Goal: Task Accomplishment & Management: Manage account settings

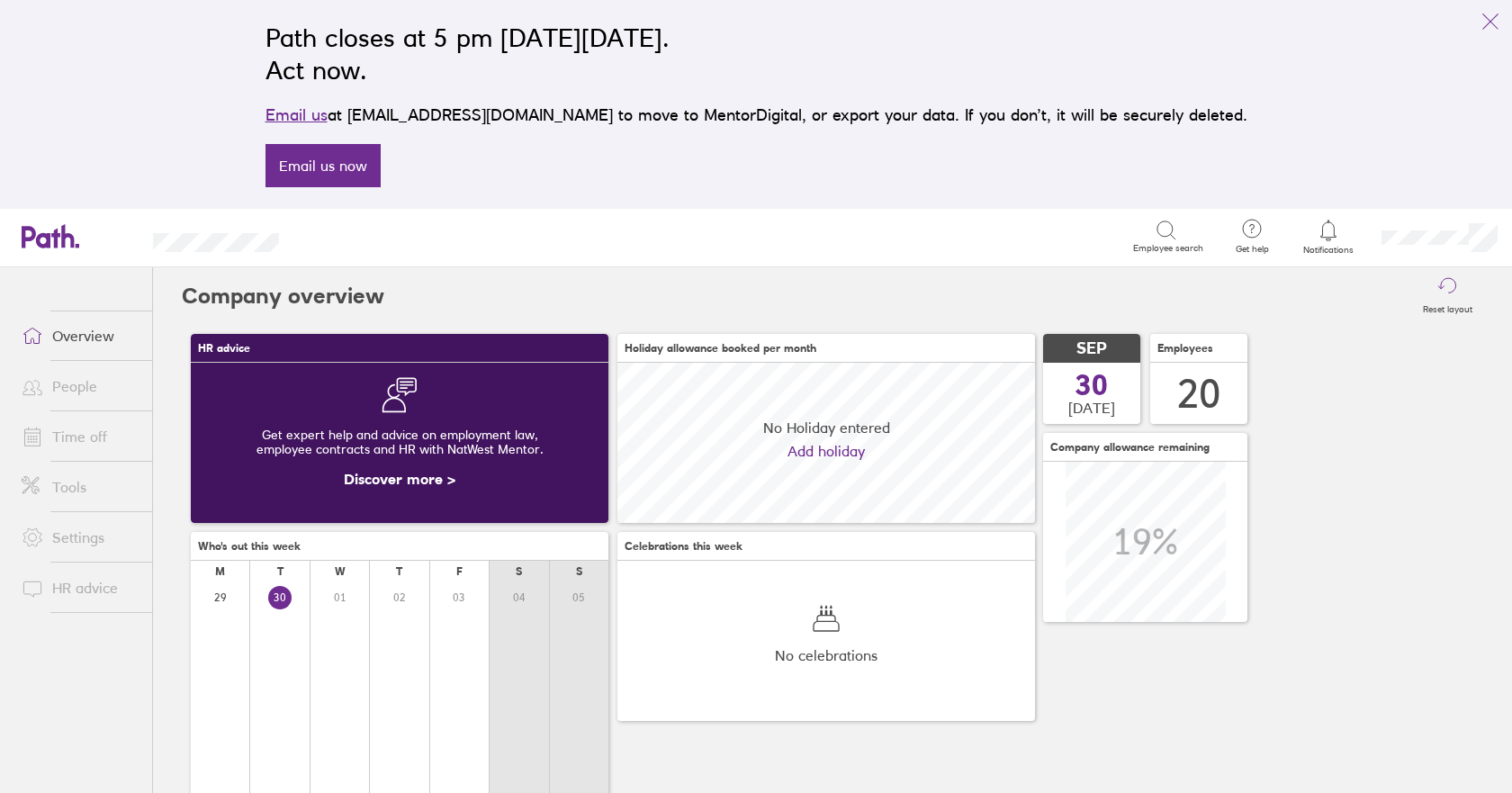
scroll to position [160, 418]
click at [83, 432] on link "Time off" at bounding box center [80, 437] width 145 height 36
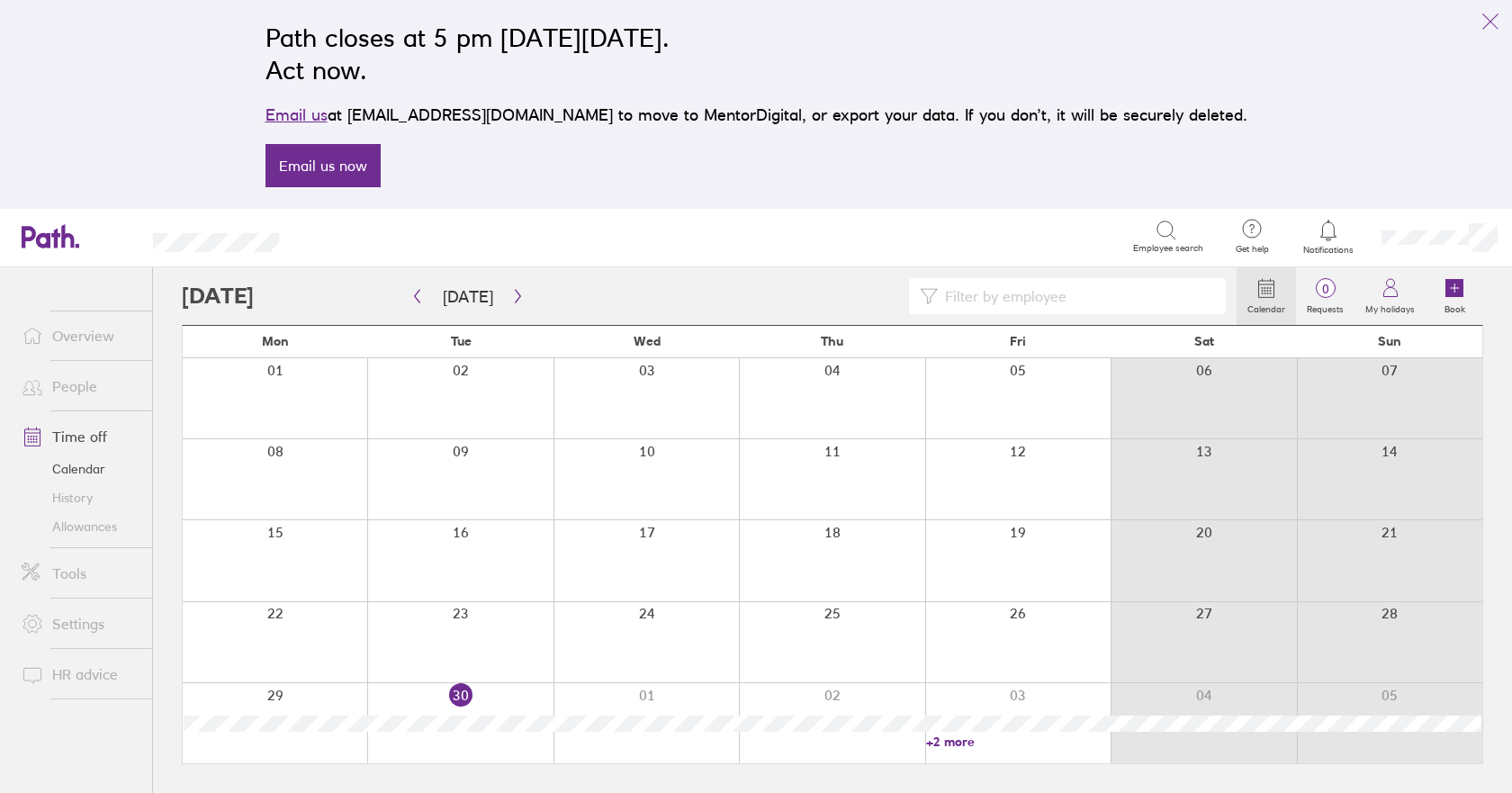
click at [82, 526] on link "Allowances" at bounding box center [80, 526] width 145 height 29
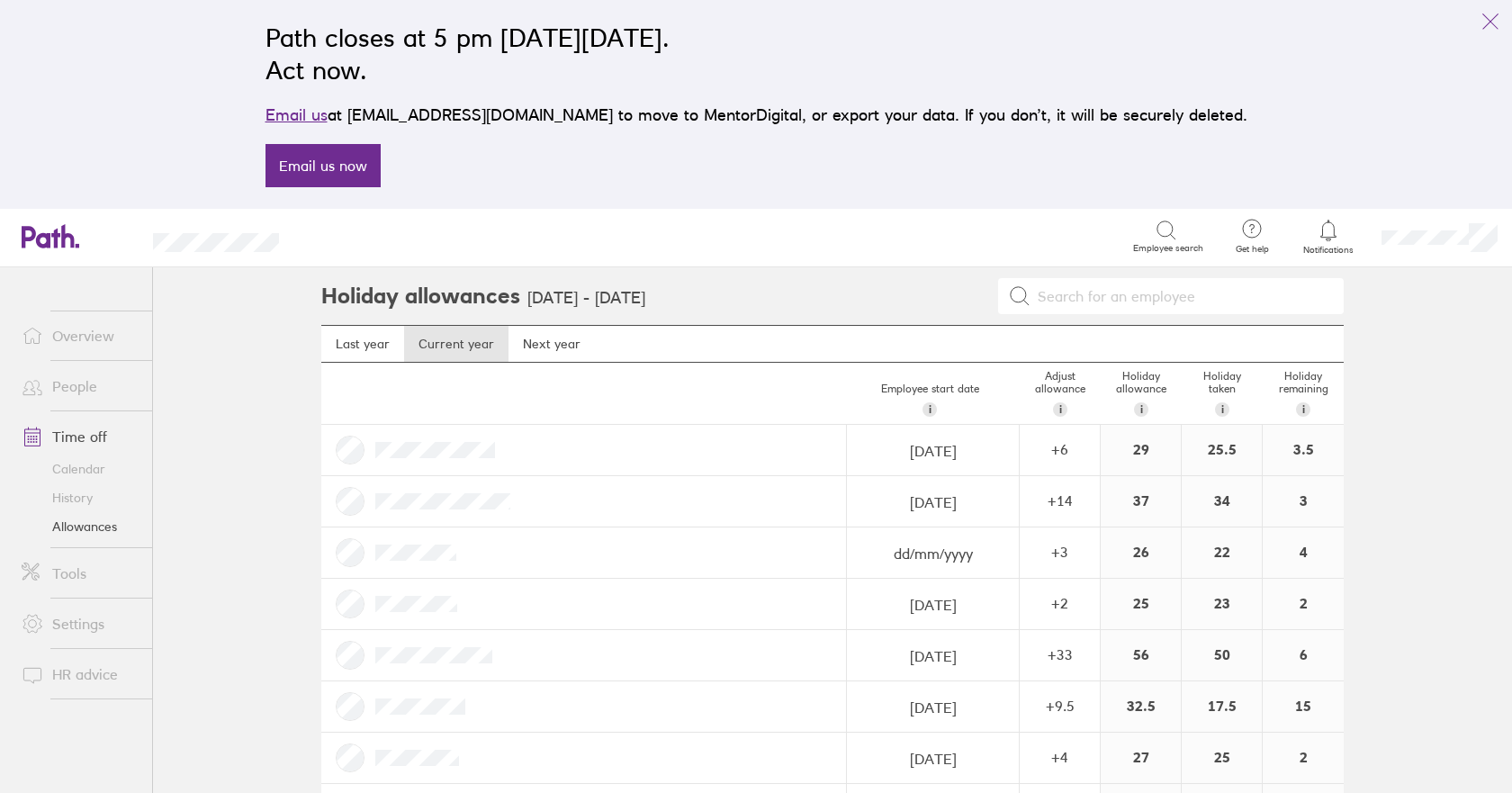
click at [80, 463] on link "Calendar" at bounding box center [80, 469] width 145 height 29
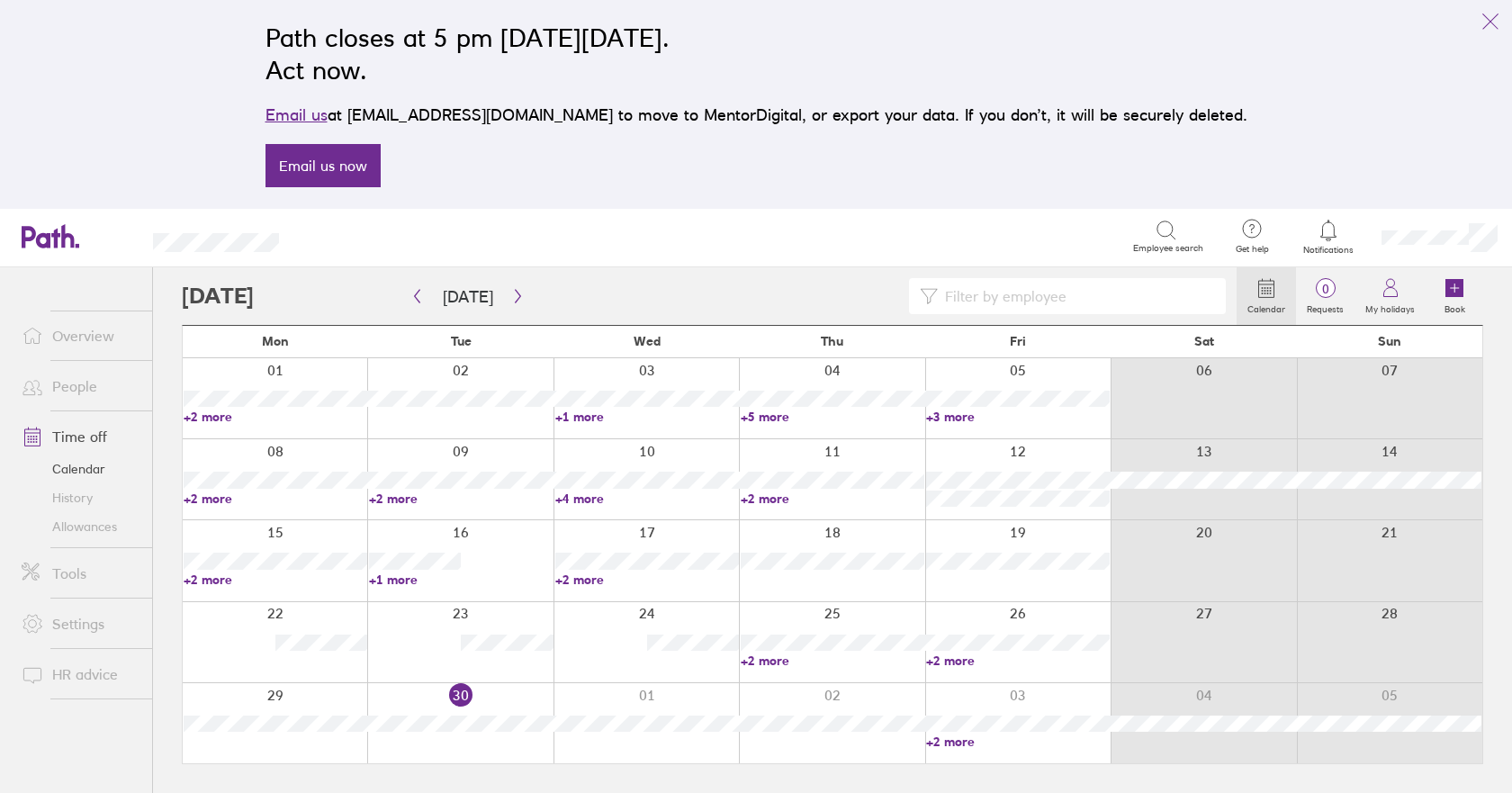
click at [216, 414] on link "+2 more" at bounding box center [276, 416] width 184 height 16
click at [592, 418] on link "+1 more" at bounding box center [648, 416] width 184 height 16
click at [784, 418] on link "+5 more" at bounding box center [832, 416] width 184 height 16
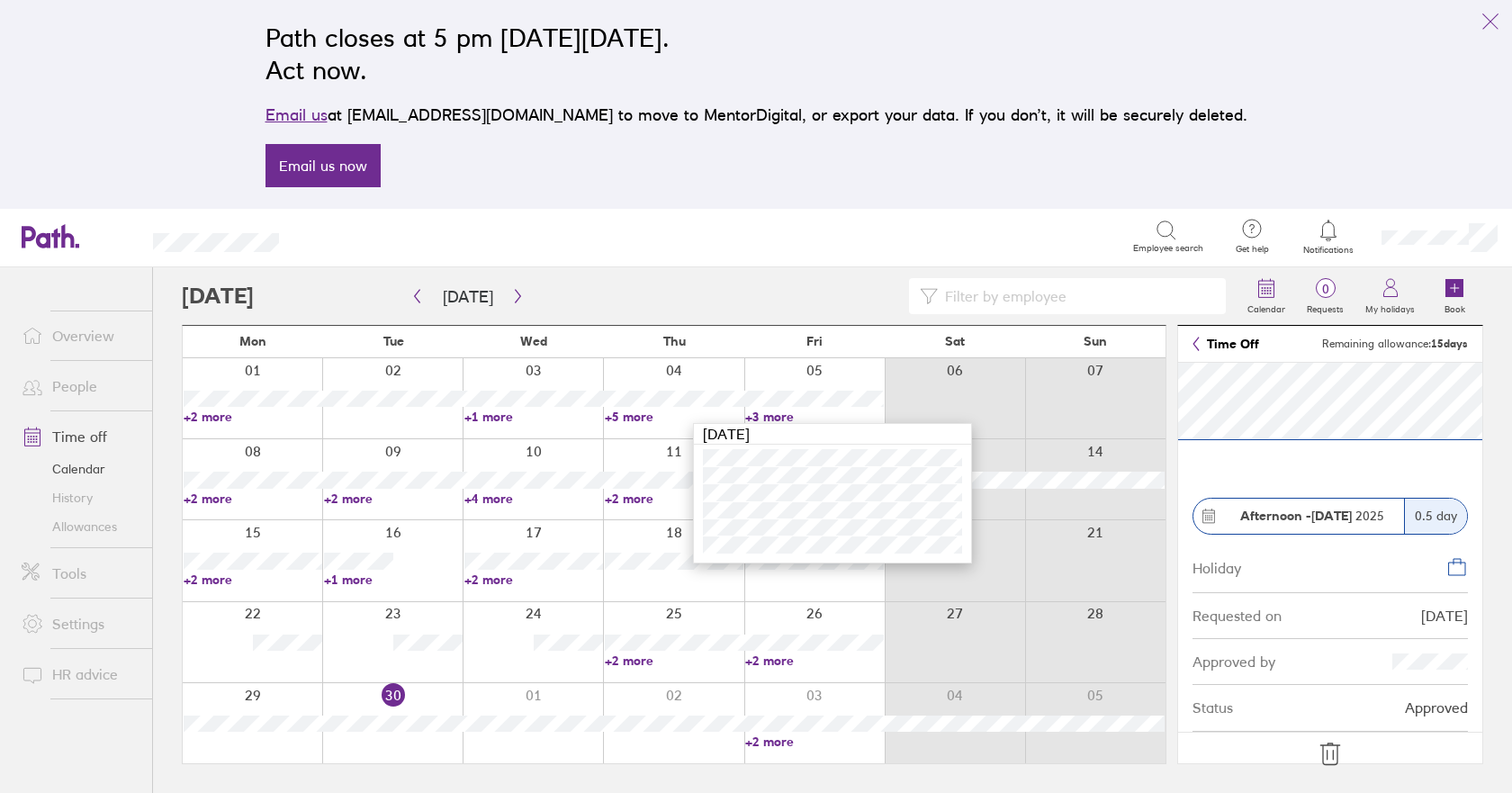
click at [786, 418] on link "+3 more" at bounding box center [815, 416] width 139 height 16
click at [222, 497] on link "+2 more" at bounding box center [253, 498] width 139 height 16
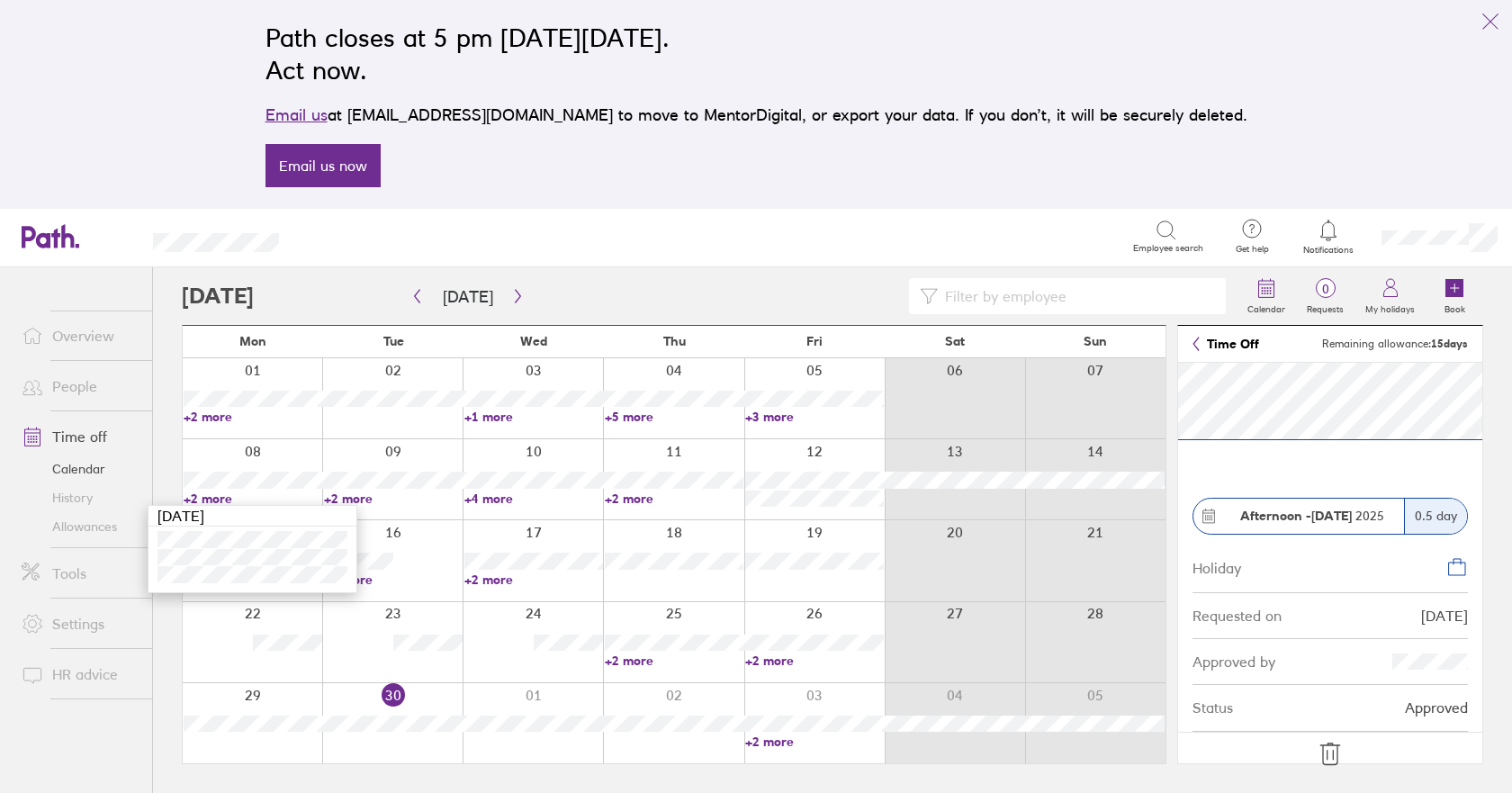
click at [368, 501] on link "+2 more" at bounding box center [394, 498] width 139 height 16
click at [510, 499] on link "+4 more" at bounding box center [534, 498] width 139 height 16
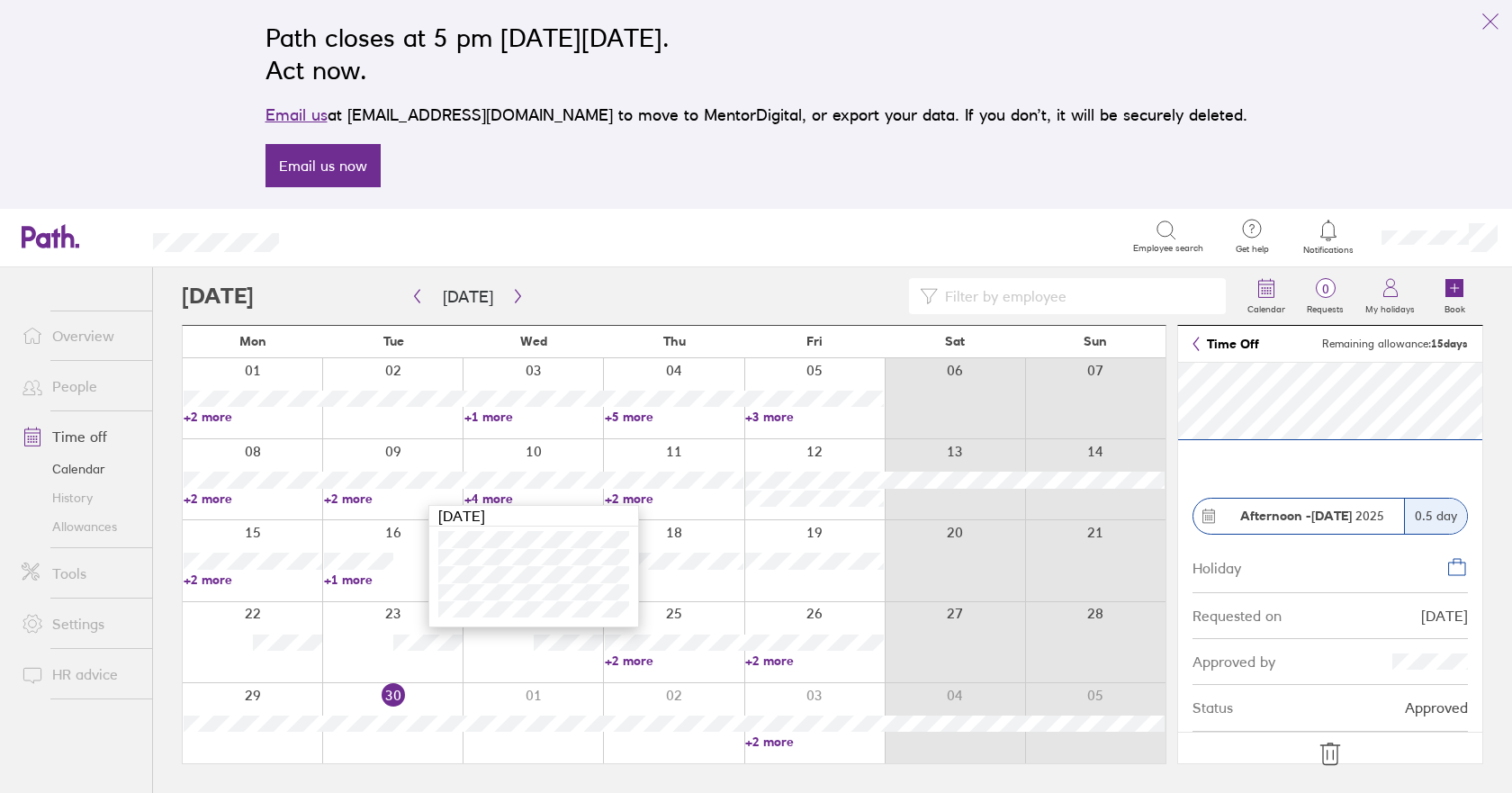
click at [647, 498] on link "+2 more" at bounding box center [674, 498] width 139 height 16
click at [217, 576] on link "+2 more" at bounding box center [253, 579] width 139 height 16
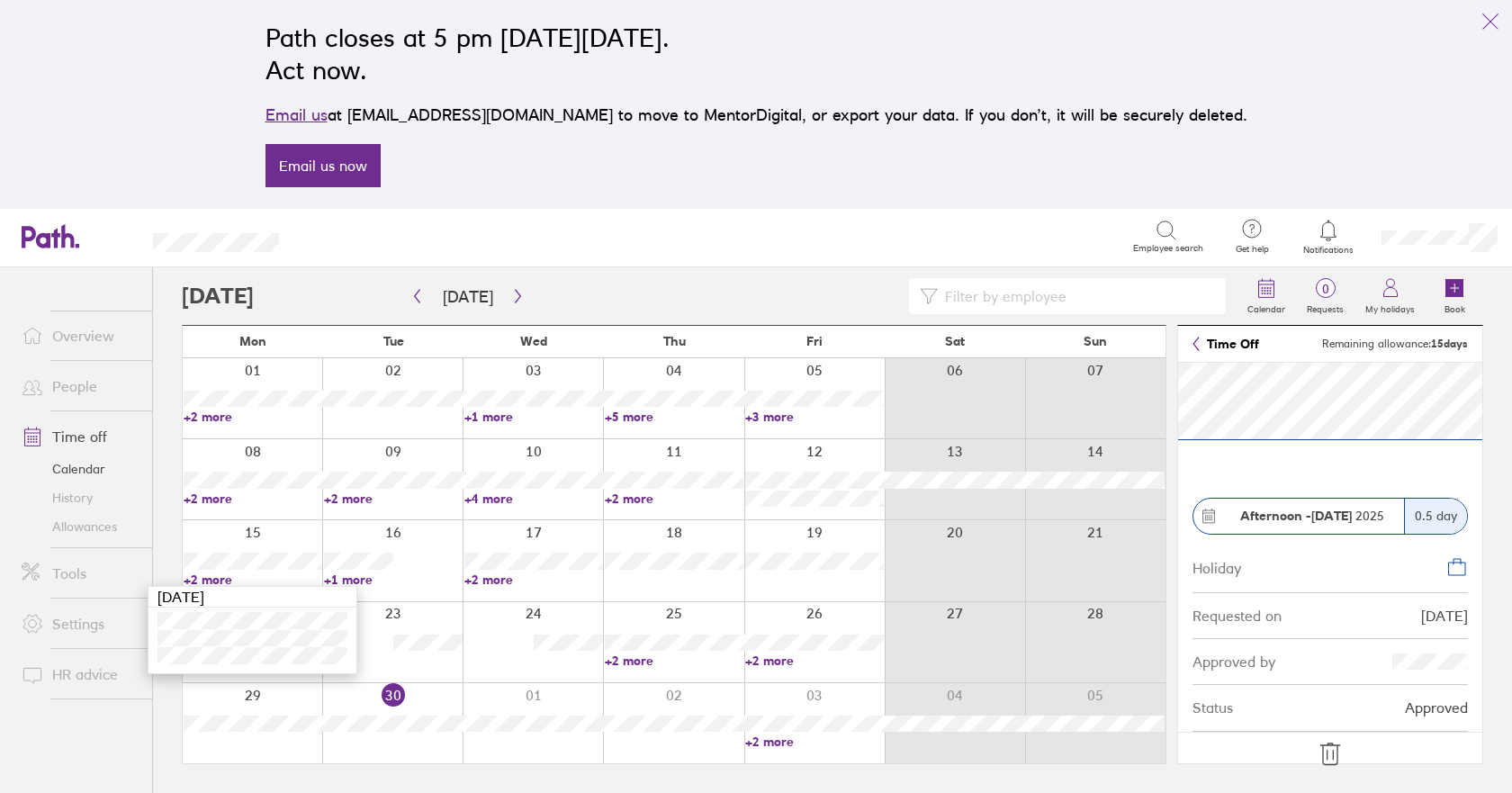
click at [358, 578] on link "+1 more" at bounding box center [394, 579] width 139 height 16
click at [502, 576] on link "+2 more" at bounding box center [534, 579] width 139 height 16
click at [648, 658] on link "+2 more" at bounding box center [674, 660] width 139 height 16
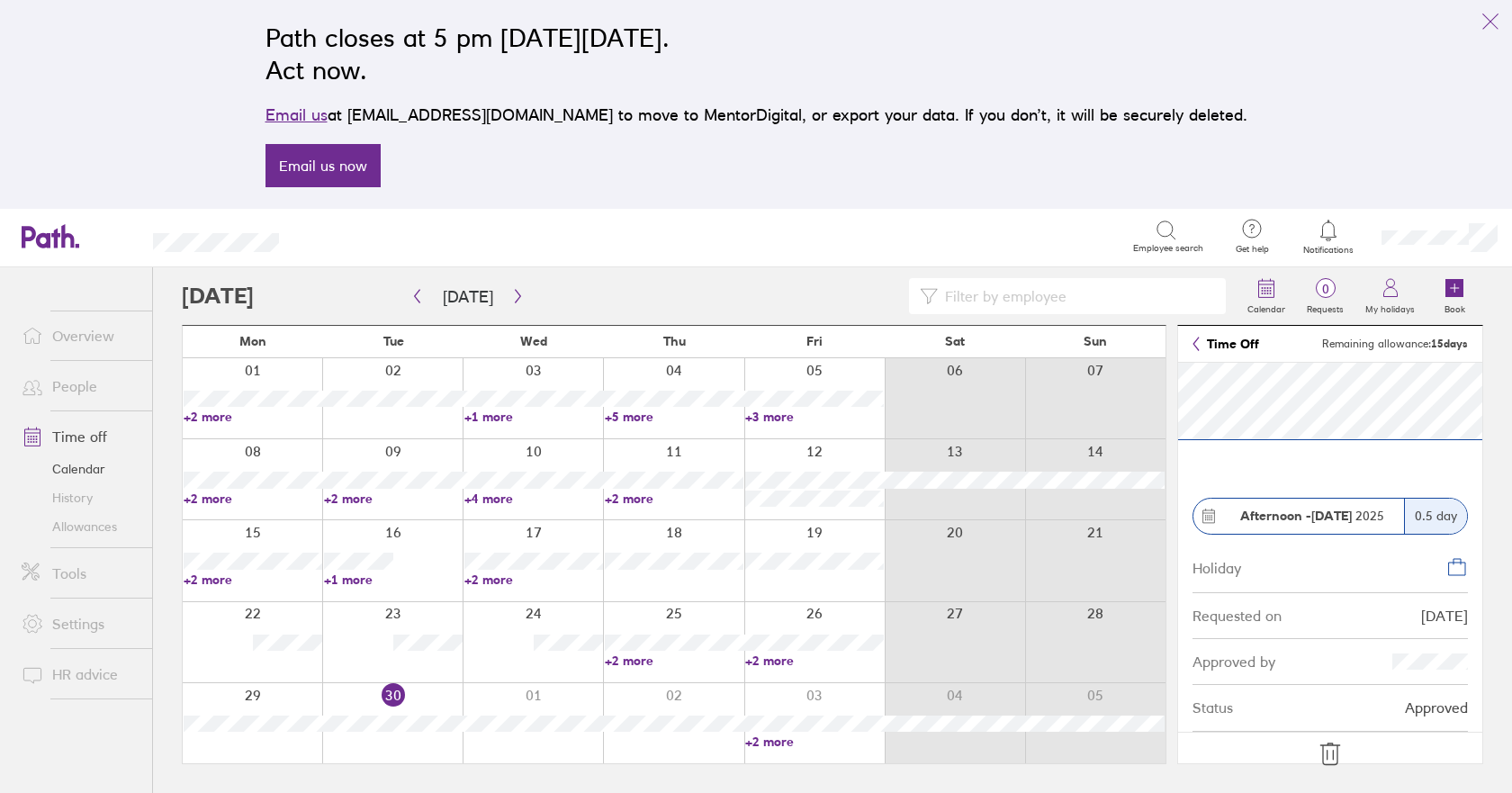
click at [649, 661] on link "+2 more" at bounding box center [674, 660] width 139 height 16
click at [792, 661] on link "+2 more" at bounding box center [815, 660] width 139 height 16
click at [61, 577] on link "Tools" at bounding box center [80, 574] width 145 height 36
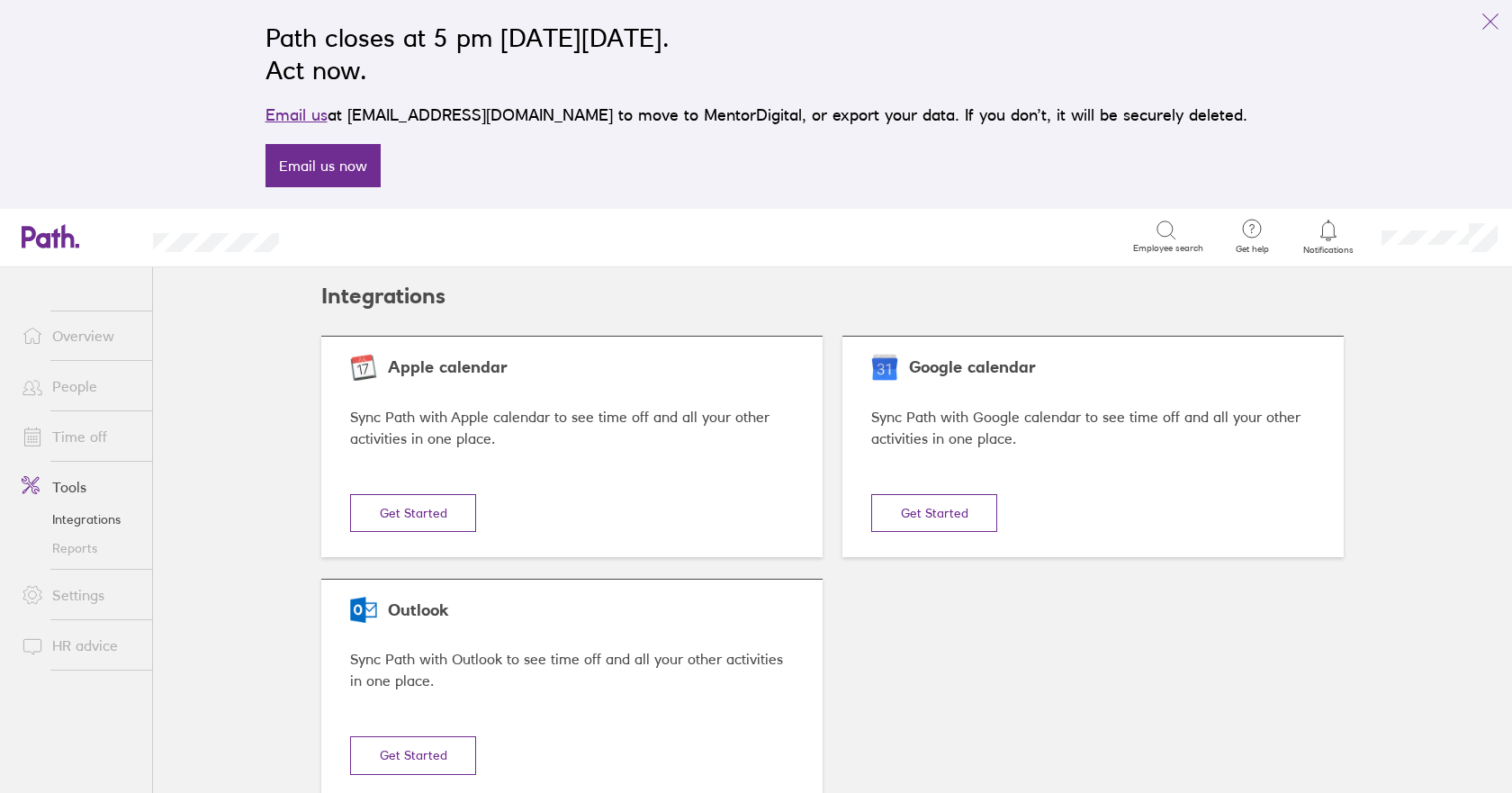
click at [63, 549] on link "Reports" at bounding box center [80, 548] width 145 height 29
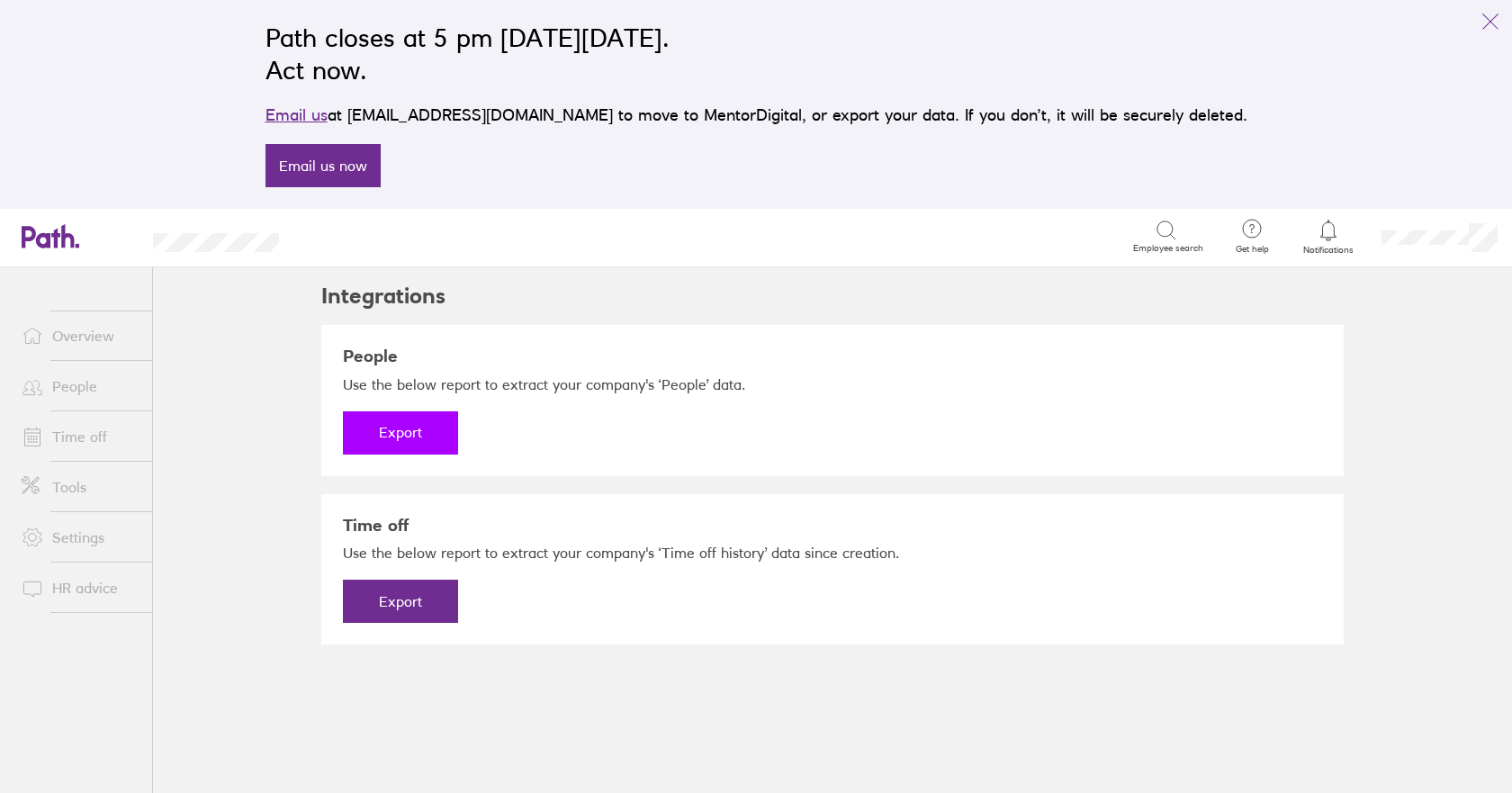
click at [414, 431] on button "Export" at bounding box center [400, 433] width 115 height 43
click at [406, 433] on link "Download" at bounding box center [400, 433] width 115 height 43
click at [427, 601] on button "Export" at bounding box center [400, 601] width 115 height 43
click at [425, 600] on link "Download" at bounding box center [400, 601] width 115 height 43
click at [90, 390] on link "People" at bounding box center [80, 386] width 145 height 36
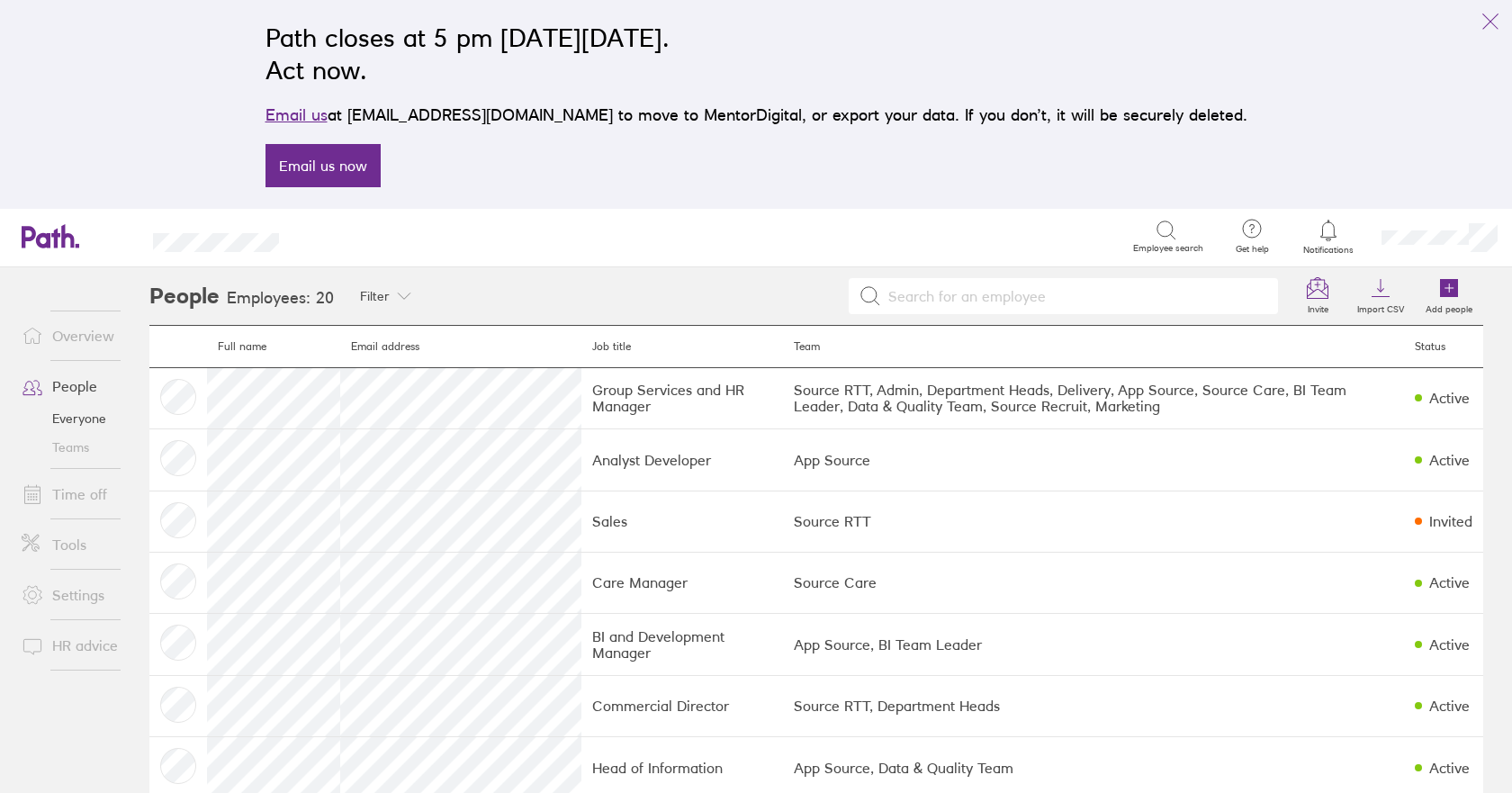
click at [77, 493] on link "Time off" at bounding box center [80, 494] width 145 height 36
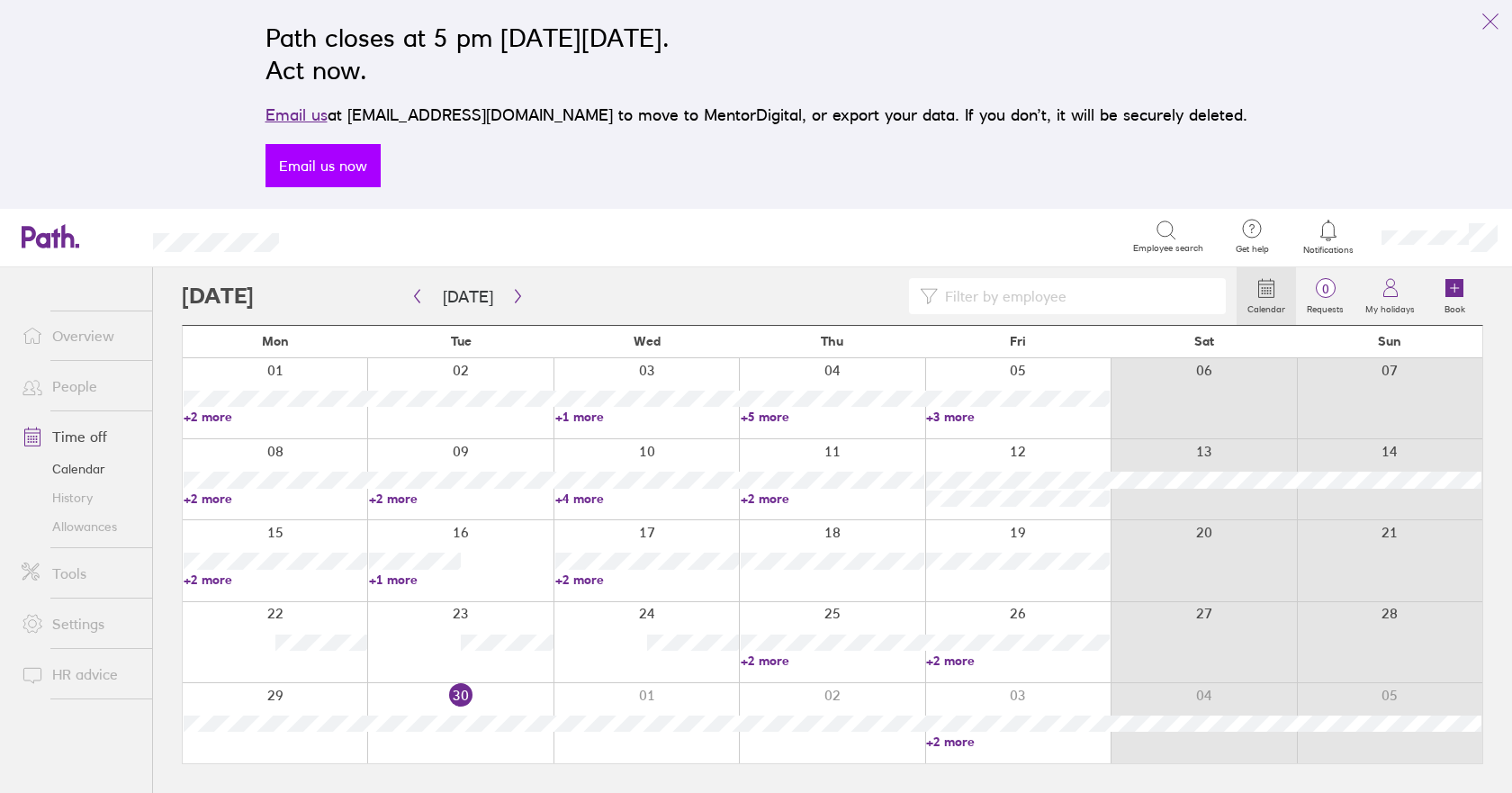
click at [381, 171] on link "Email us now" at bounding box center [322, 166] width 115 height 43
click at [516, 302] on icon "button" at bounding box center [517, 295] width 13 height 14
